Goal: Task Accomplishment & Management: Use online tool/utility

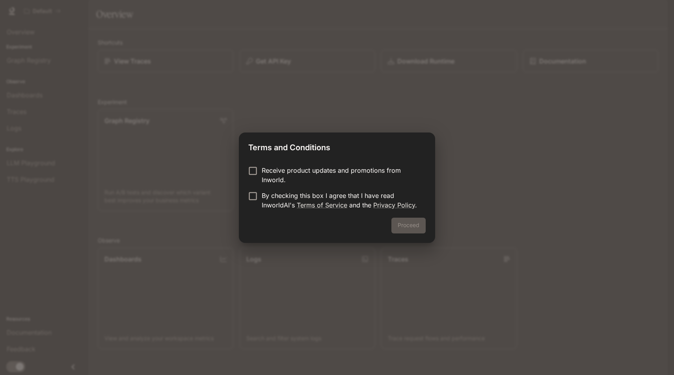
click at [366, 172] on p "Receive product updates and promotions from Inworld." at bounding box center [341, 175] width 158 height 19
click at [362, 194] on p "By checking this box I agree that I have read InworldAI's Terms of Service and …" at bounding box center [341, 200] width 158 height 19
click at [409, 227] on button "Proceed" at bounding box center [409, 226] width 34 height 16
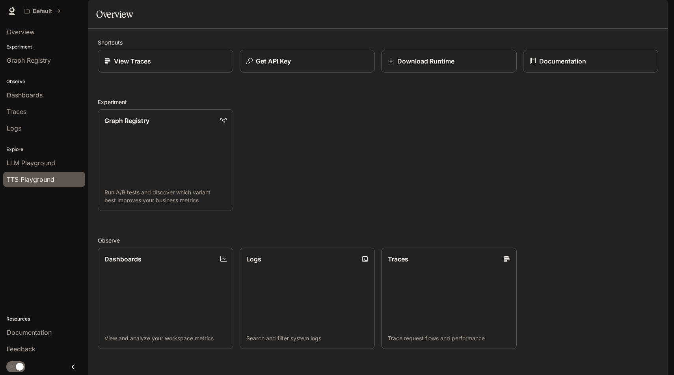
click at [58, 179] on div "TTS Playground" at bounding box center [44, 179] width 75 height 9
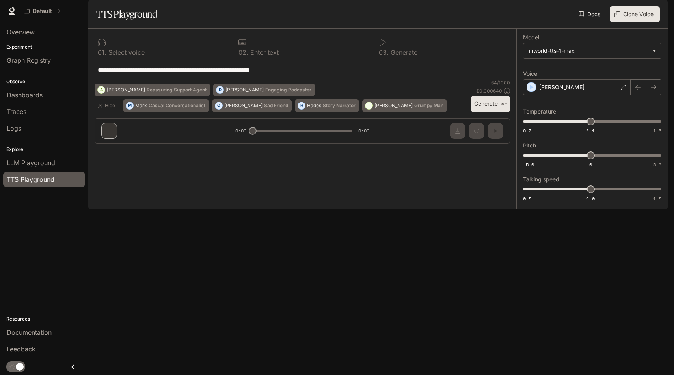
click at [599, 22] on link "Docs" at bounding box center [590, 14] width 26 height 16
click at [32, 35] on span "Overview" at bounding box center [21, 31] width 28 height 9
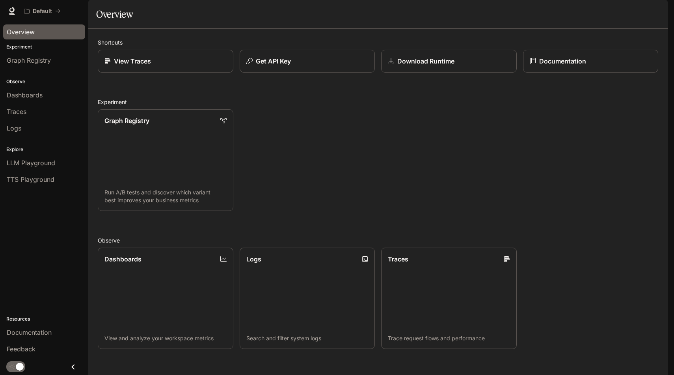
click at [37, 86] on div "Observe Dashboards Traces Logs" at bounding box center [44, 104] width 88 height 68
click at [261, 73] on button "Get API Key" at bounding box center [307, 61] width 137 height 23
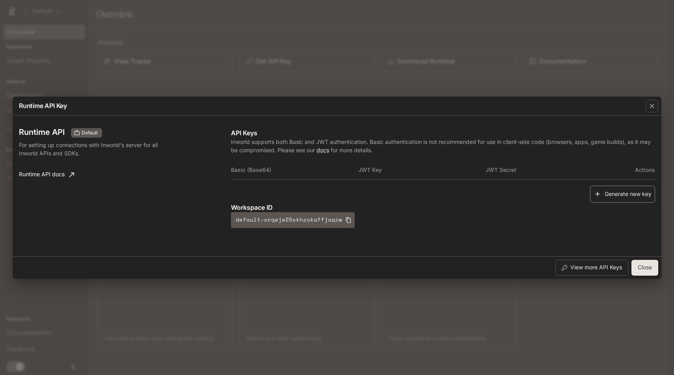
click at [635, 194] on button "Generate new key" at bounding box center [622, 194] width 65 height 17
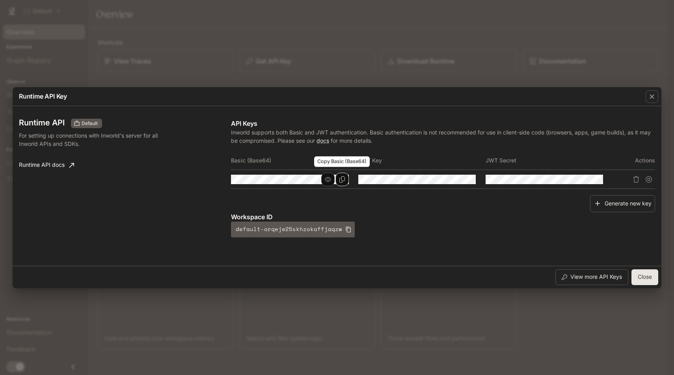
click at [339, 180] on icon "Copy Basic (Base64)" at bounding box center [342, 179] width 6 height 6
click at [60, 162] on link "Runtime API docs" at bounding box center [47, 165] width 62 height 16
click at [326, 178] on icon "button" at bounding box center [328, 179] width 6 height 6
click at [407, 177] on tr at bounding box center [443, 179] width 424 height 19
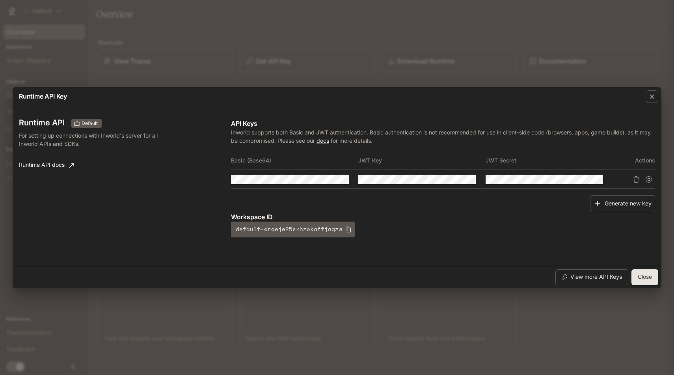
click at [396, 215] on p "Workspace ID" at bounding box center [443, 216] width 424 height 9
